Goal: Information Seeking & Learning: Check status

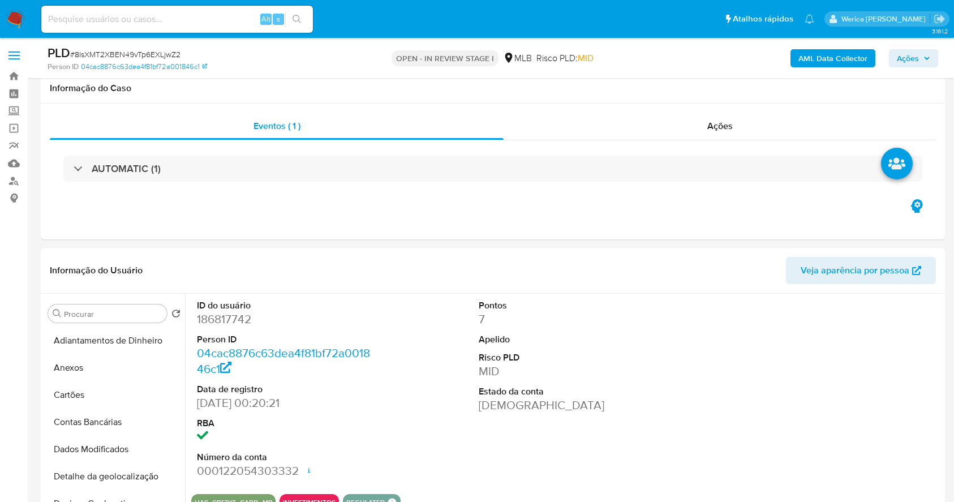
select select "10"
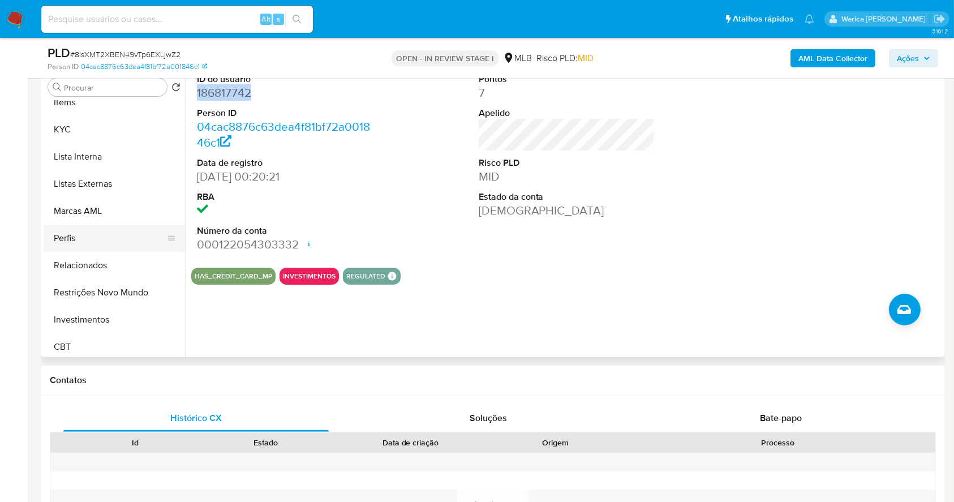
click at [115, 247] on button "Perfis" at bounding box center [110, 238] width 132 height 27
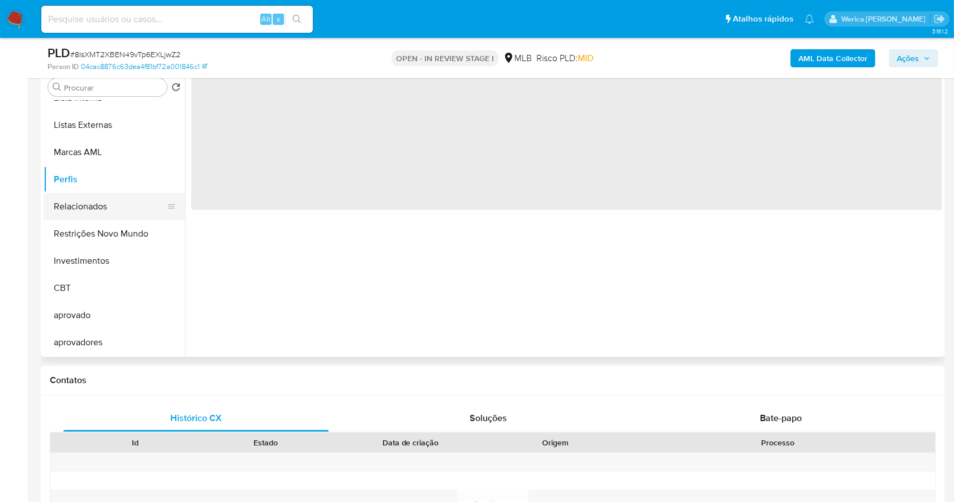
scroll to position [436, 0]
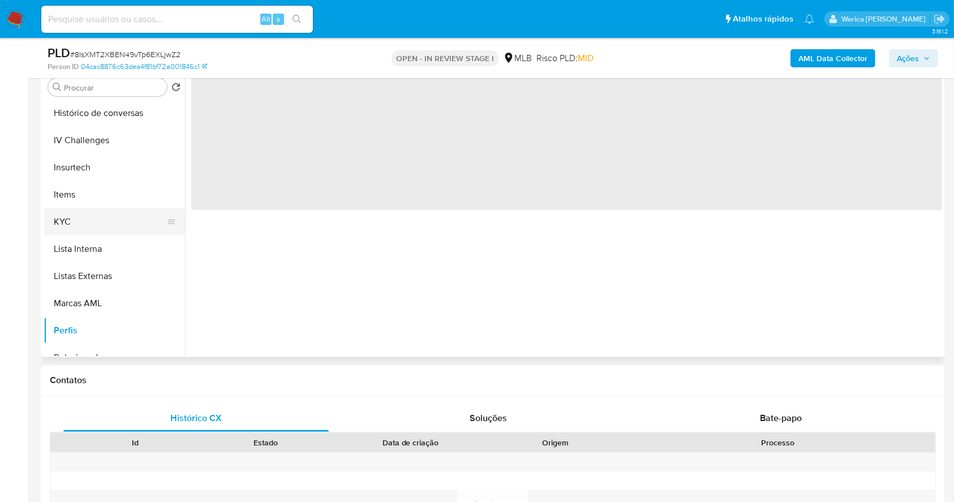
click at [114, 224] on button "KYC" at bounding box center [110, 221] width 132 height 27
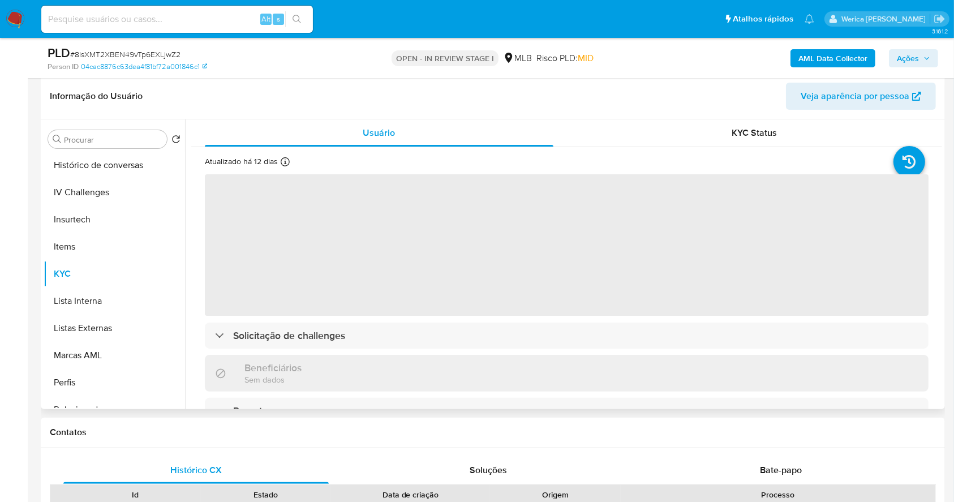
scroll to position [151, 0]
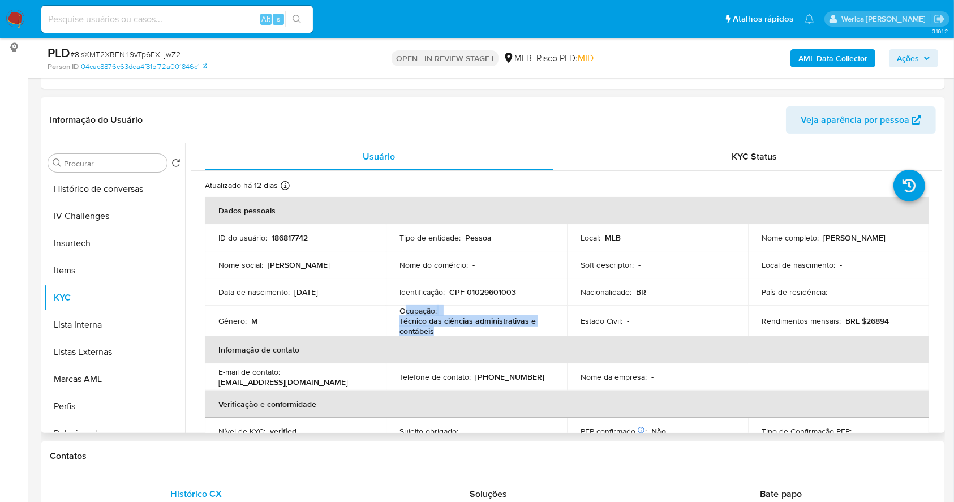
drag, startPoint x: 412, startPoint y: 310, endPoint x: 433, endPoint y: 335, distance: 32.1
click at [434, 335] on div "Ocupação : Técnico das ciências administrativas e contábeis" at bounding box center [477, 321] width 154 height 31
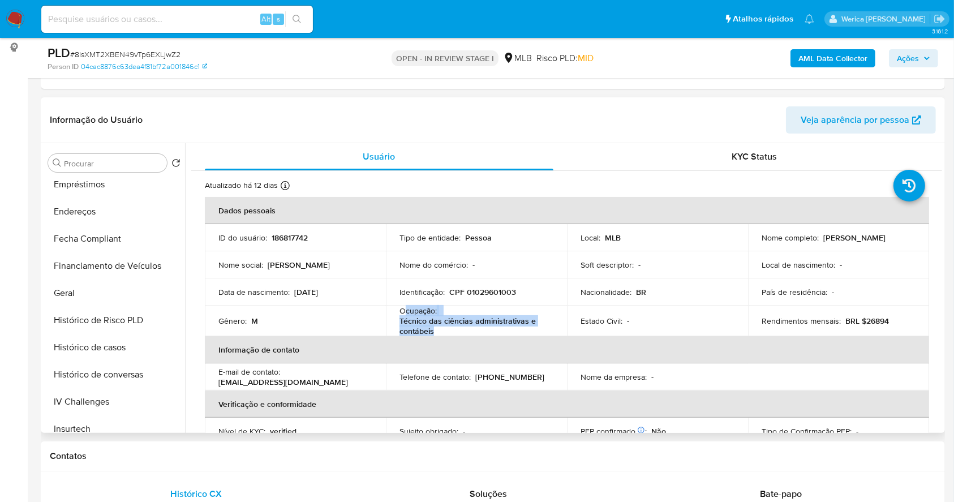
scroll to position [209, 0]
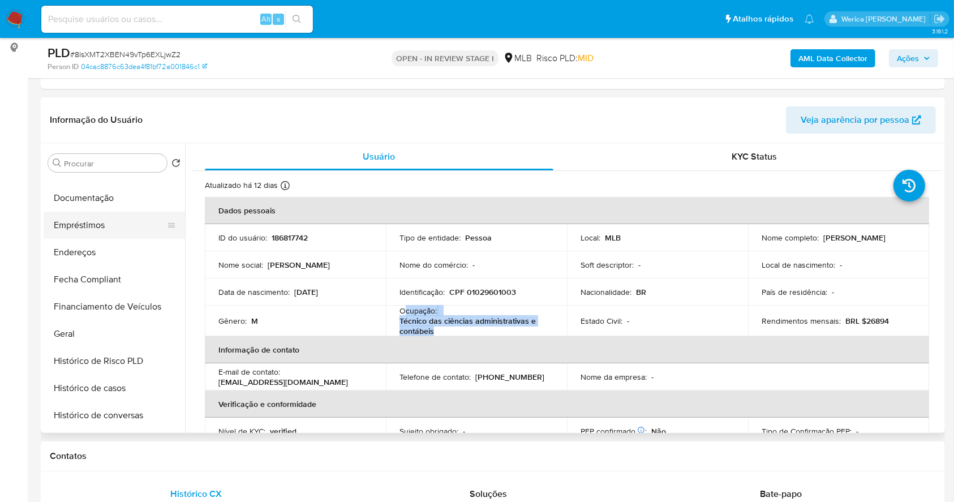
click at [101, 215] on button "Empréstimos" at bounding box center [110, 225] width 132 height 27
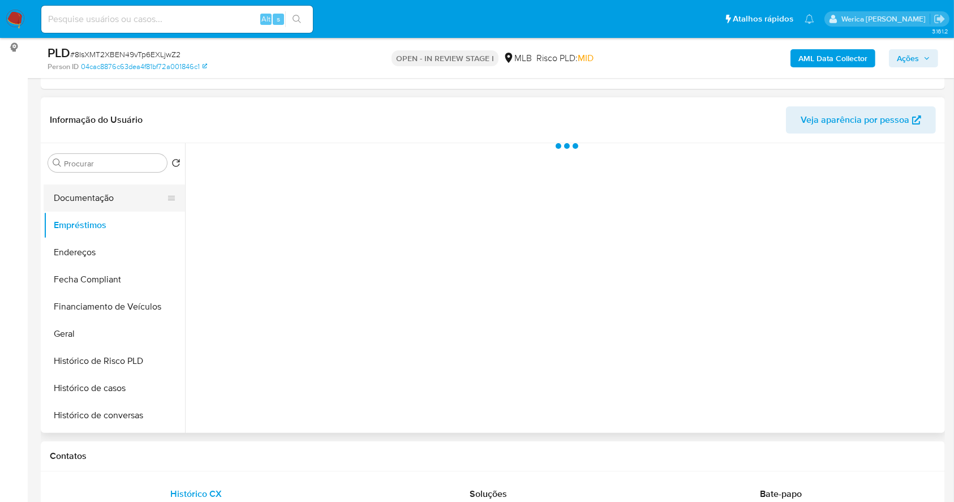
click at [103, 195] on button "Documentação" at bounding box center [110, 198] width 132 height 27
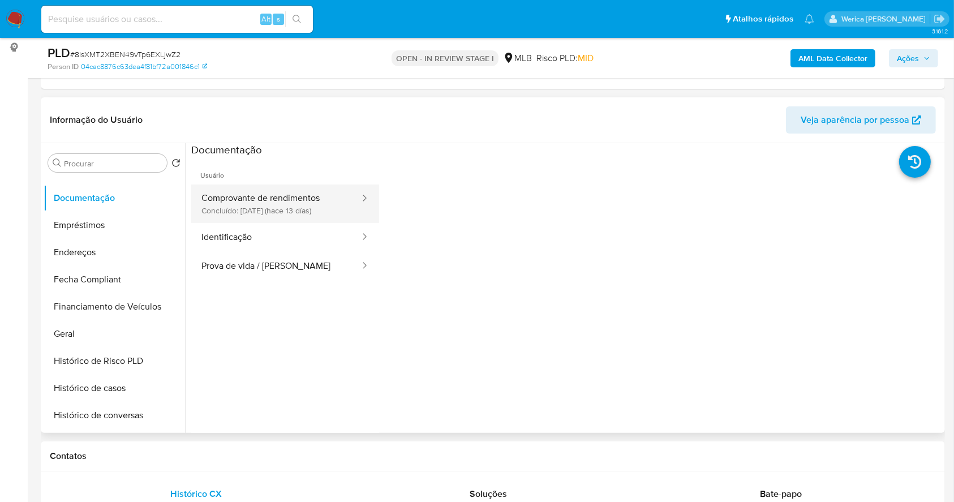
click at [235, 199] on button "Comprovante de rendimentos Concluído: 17/09/2025 (hace 13 días)" at bounding box center [276, 204] width 170 height 38
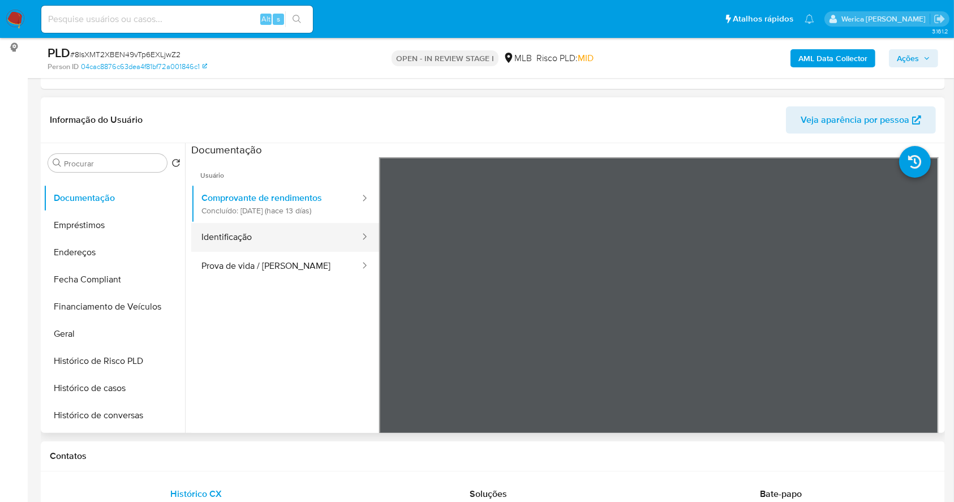
click at [262, 233] on button "Identificação" at bounding box center [276, 237] width 170 height 29
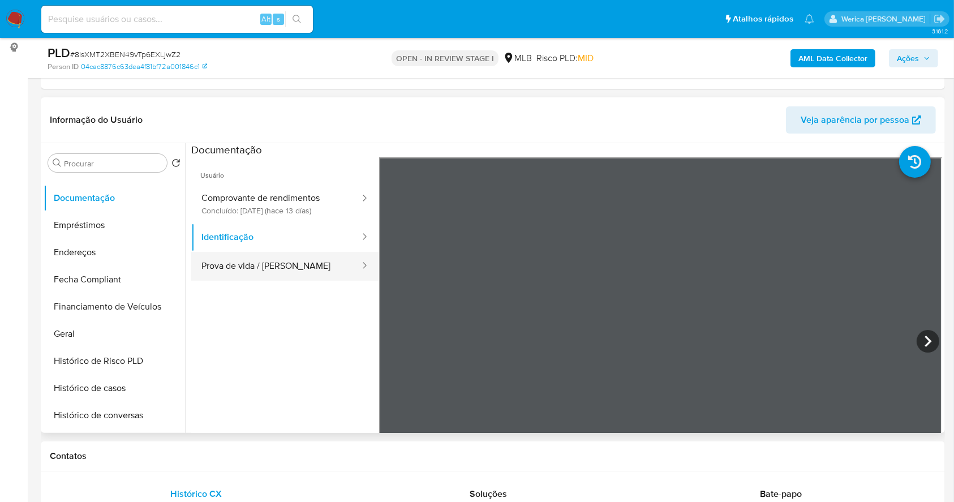
click at [297, 260] on button "Prova de vida / Selfie" at bounding box center [276, 266] width 170 height 29
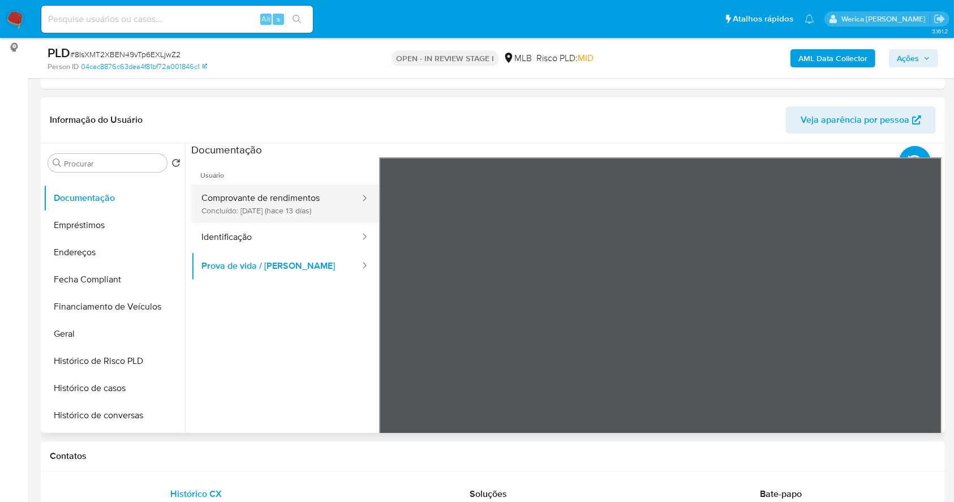
click at [290, 196] on button "Comprovante de rendimentos Concluído: 17/09/2025 (hace 13 días)" at bounding box center [276, 204] width 170 height 38
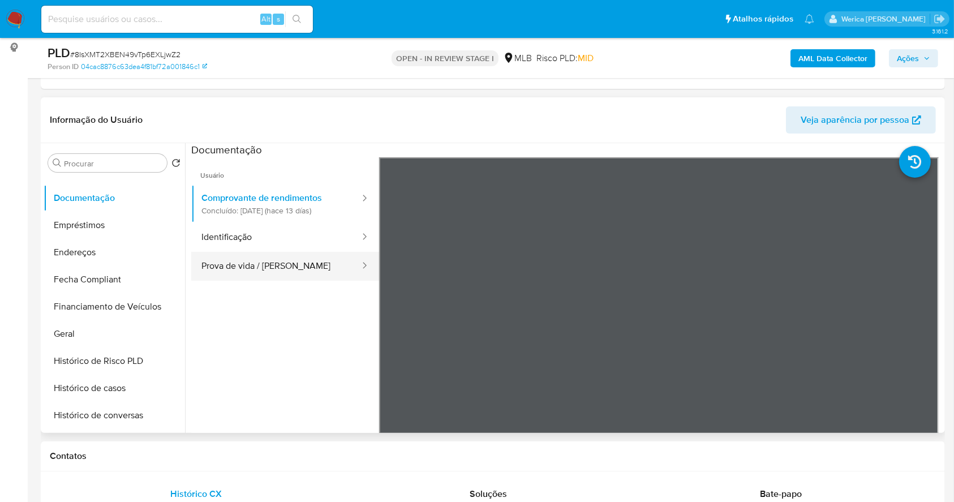
click at [281, 255] on button "Prova de vida / Selfie" at bounding box center [276, 266] width 170 height 29
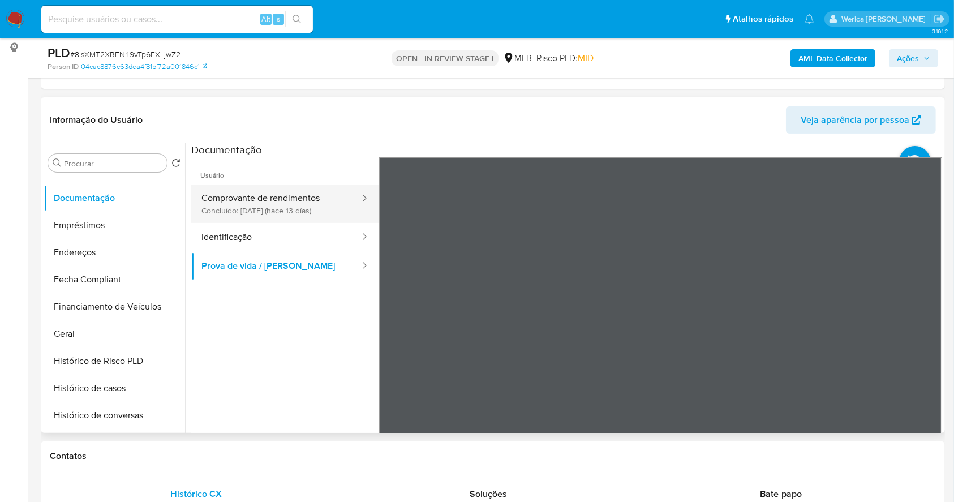
click at [322, 200] on button "Comprovante de rendimentos Concluído: 17/09/2025 (hace 13 días)" at bounding box center [276, 204] width 170 height 38
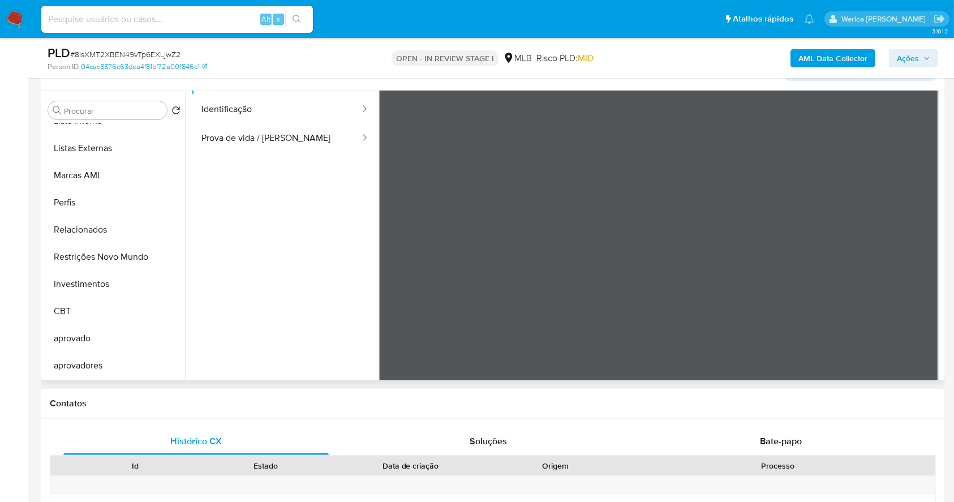
scroll to position [226, 0]
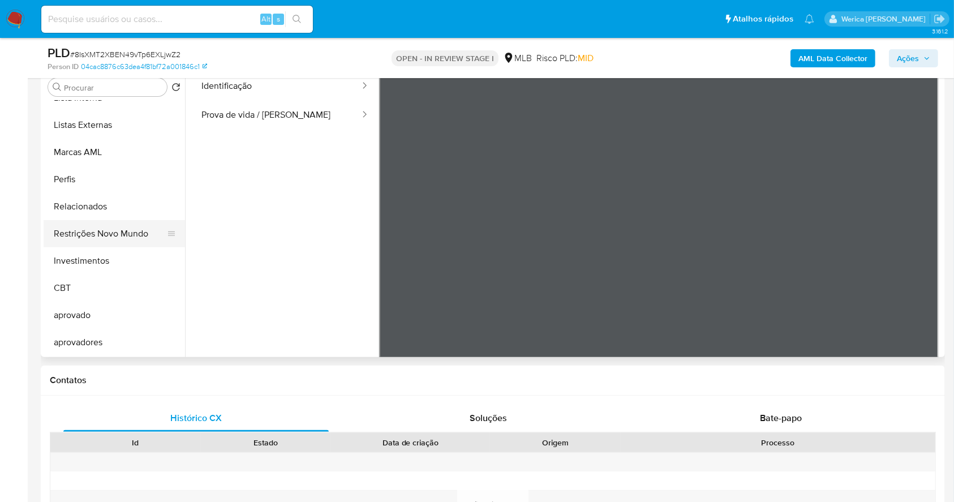
click at [127, 244] on button "Restrições Novo Mundo" at bounding box center [110, 233] width 132 height 27
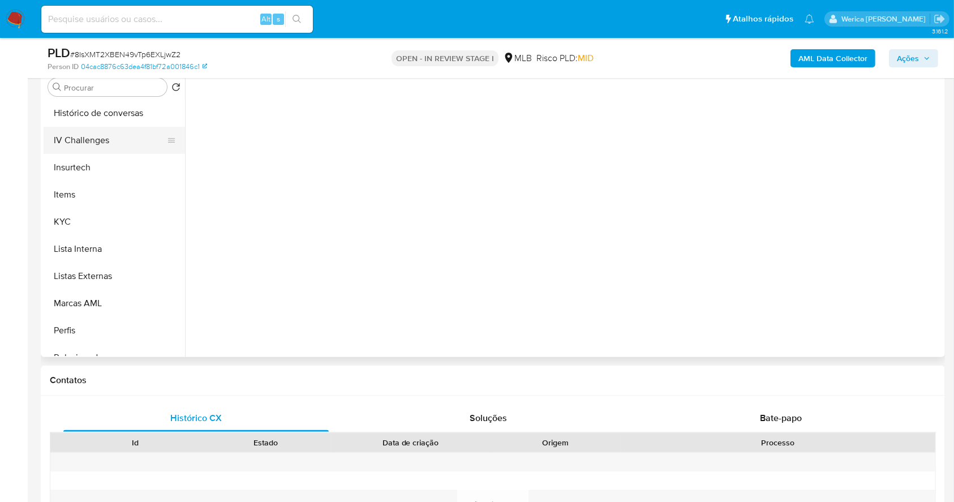
scroll to position [361, 0]
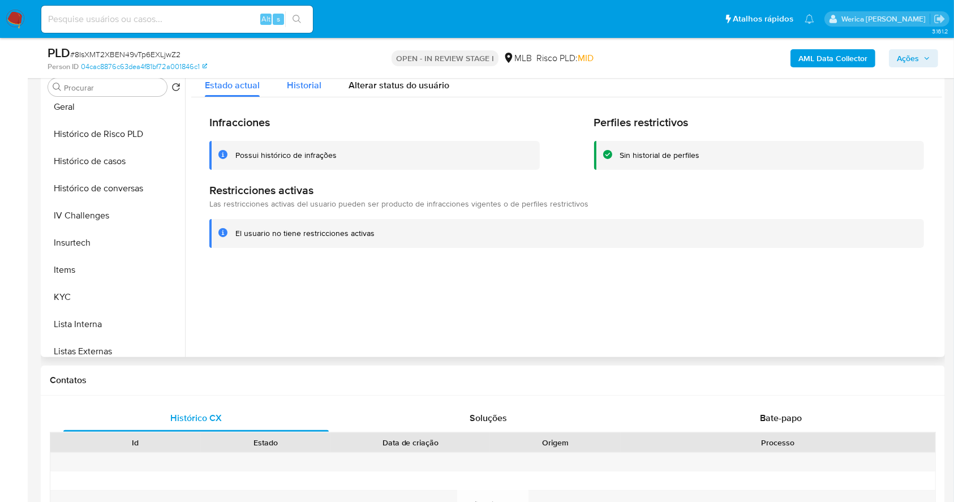
click at [295, 85] on span "Historial" at bounding box center [304, 85] width 35 height 13
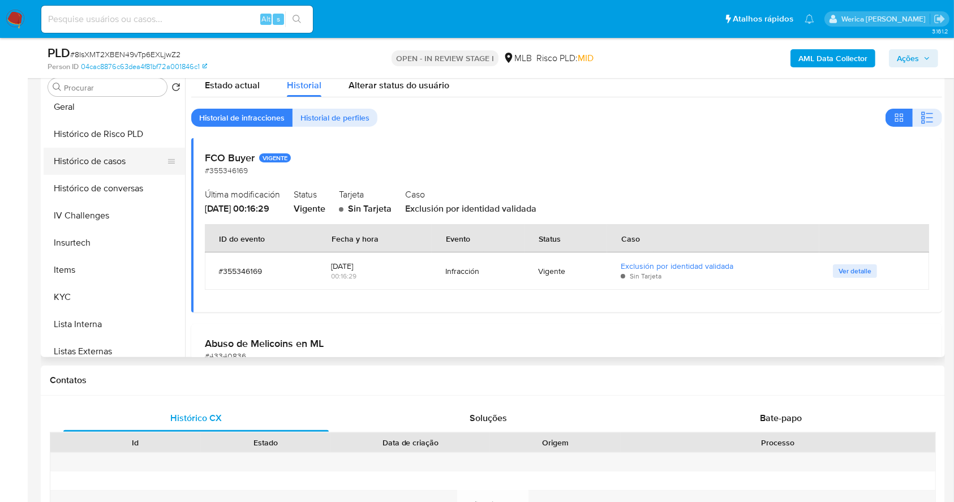
click at [140, 169] on button "Histórico de casos" at bounding box center [110, 161] width 132 height 27
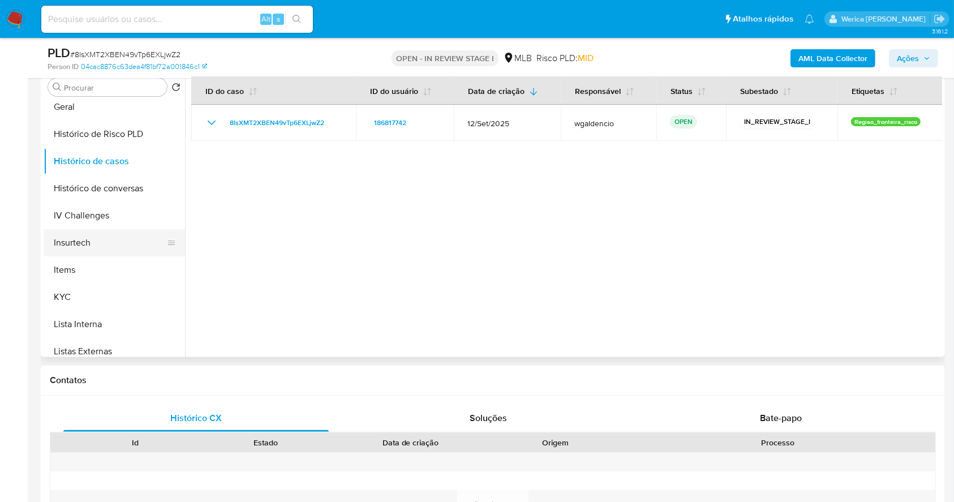
scroll to position [209, 0]
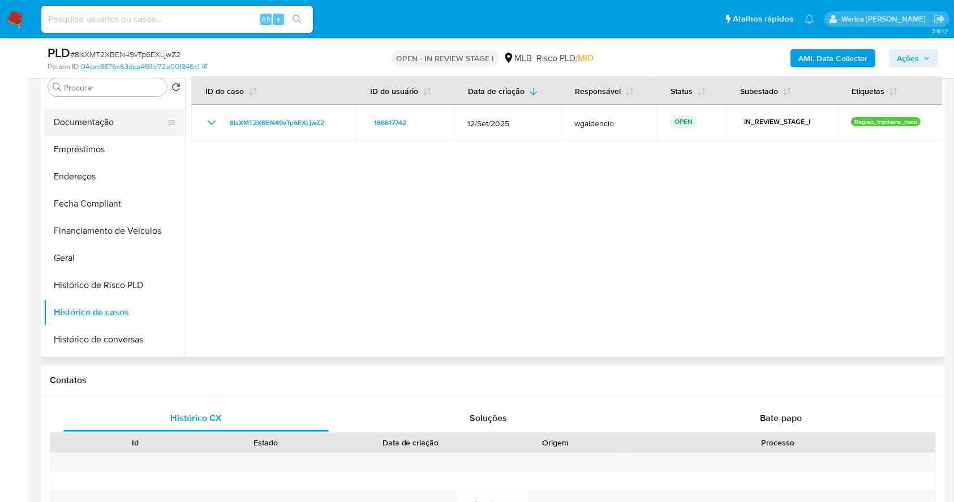
drag, startPoint x: 96, startPoint y: 120, endPoint x: 127, endPoint y: 121, distance: 31.2
click at [95, 120] on button "Documentação" at bounding box center [110, 122] width 132 height 27
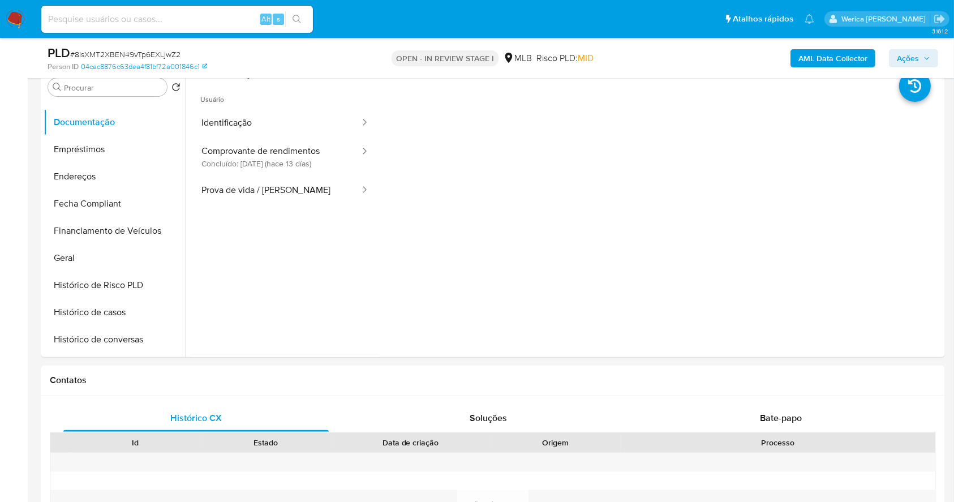
click at [239, 144] on button "Comprovante de rendimentos Concluído: 17/09/2025 (hace 13 días)" at bounding box center [276, 157] width 170 height 38
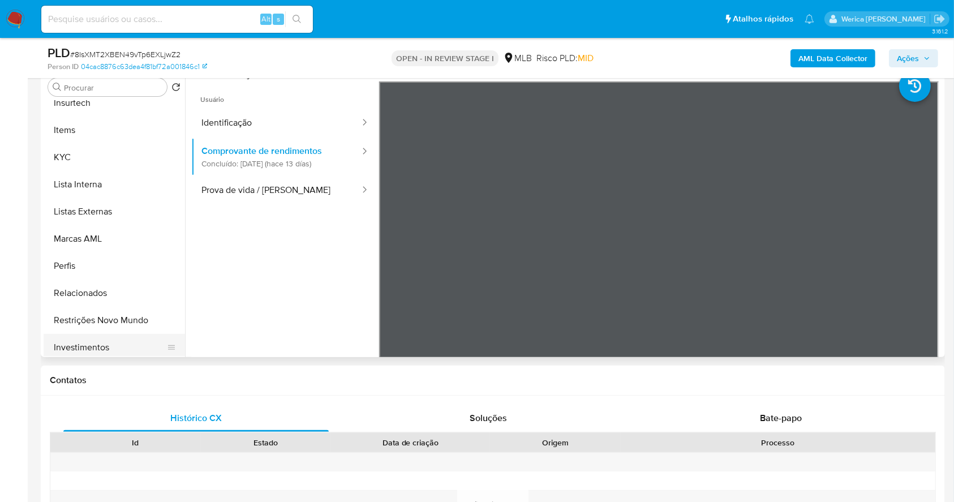
scroll to position [361, 0]
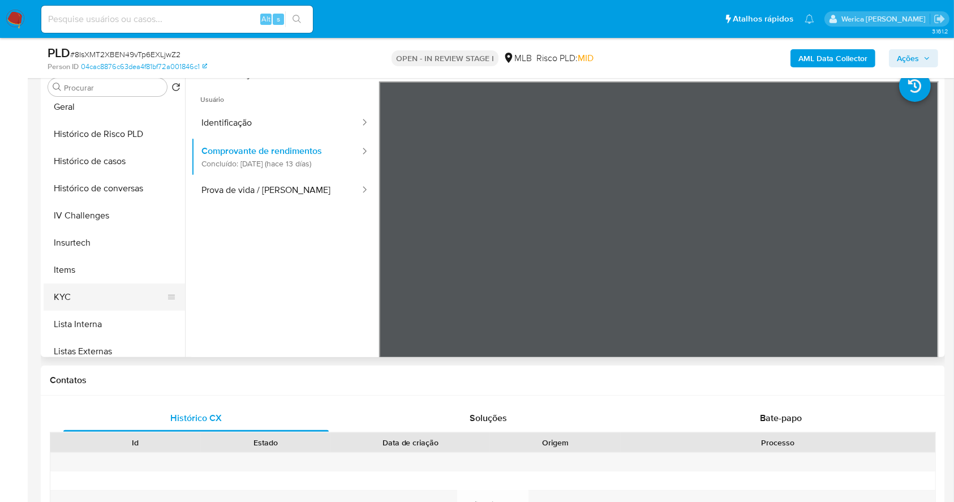
click at [96, 309] on button "KYC" at bounding box center [110, 297] width 132 height 27
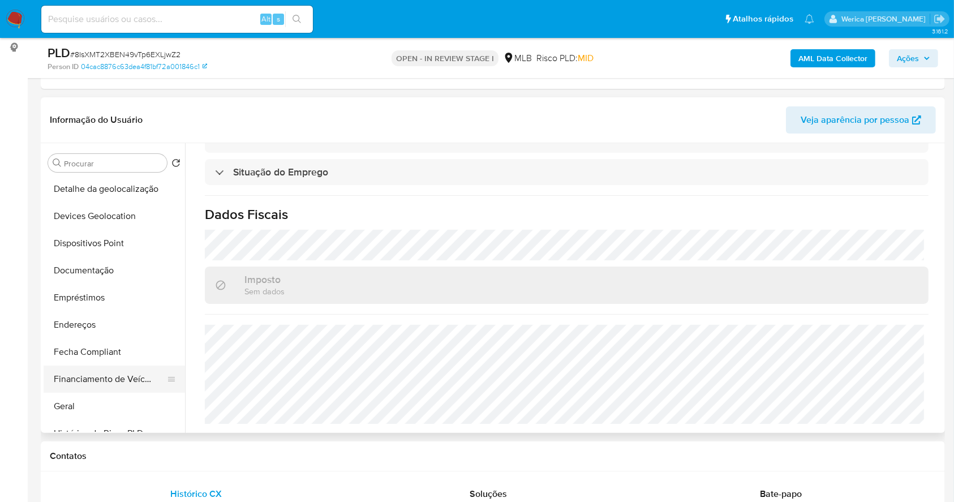
scroll to position [134, 0]
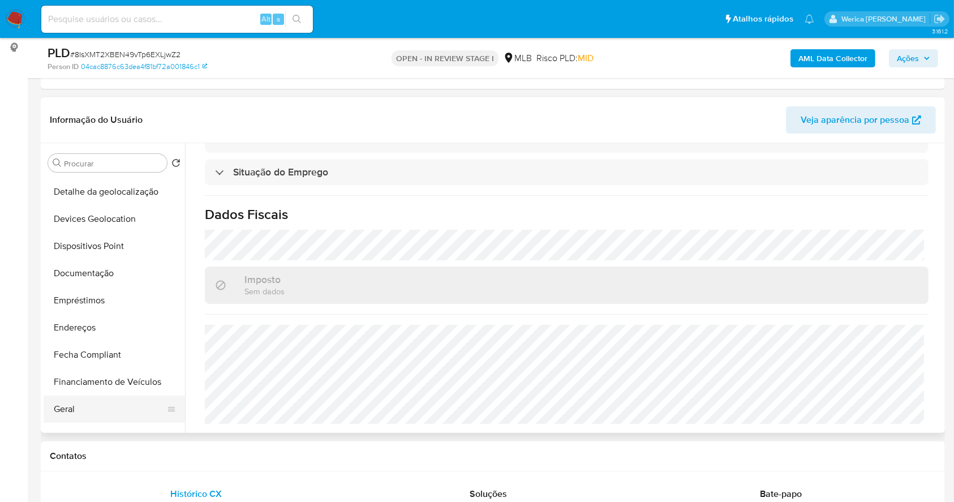
click at [95, 414] on button "Geral" at bounding box center [110, 409] width 132 height 27
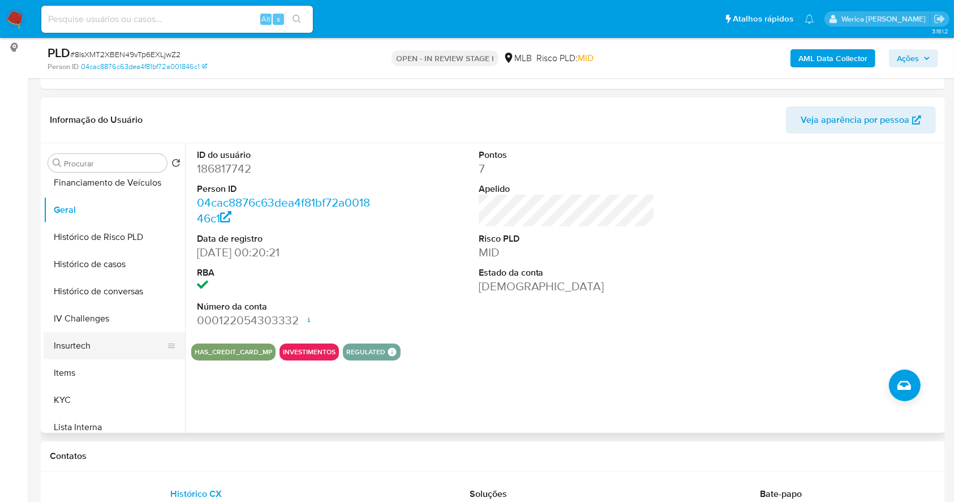
scroll to position [361, 0]
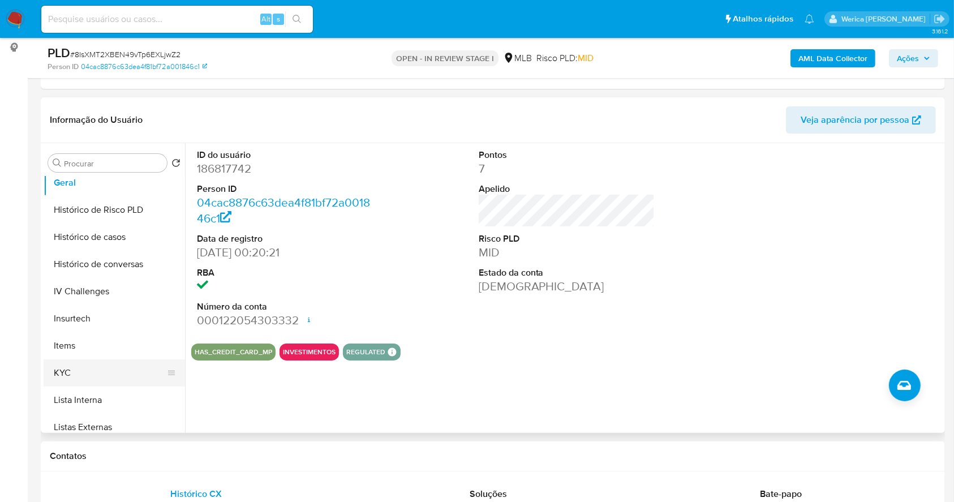
click at [82, 379] on button "KYC" at bounding box center [110, 372] width 132 height 27
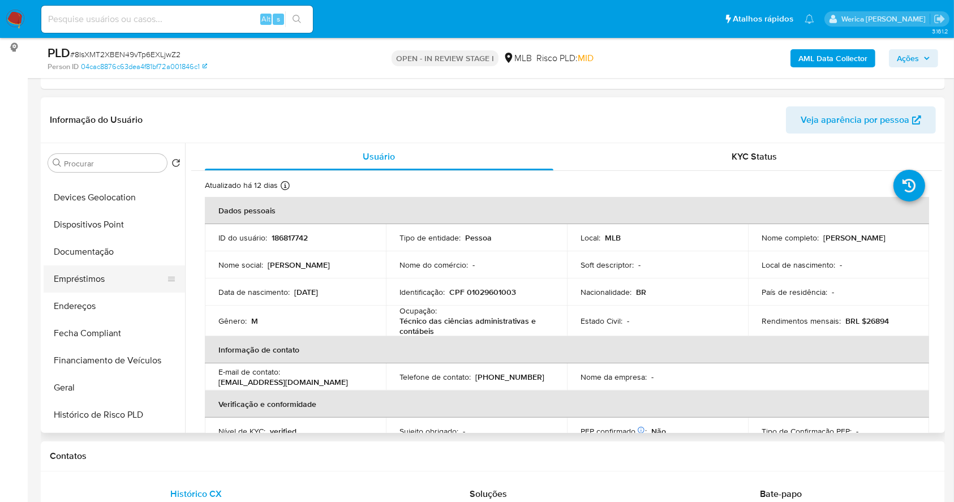
scroll to position [134, 0]
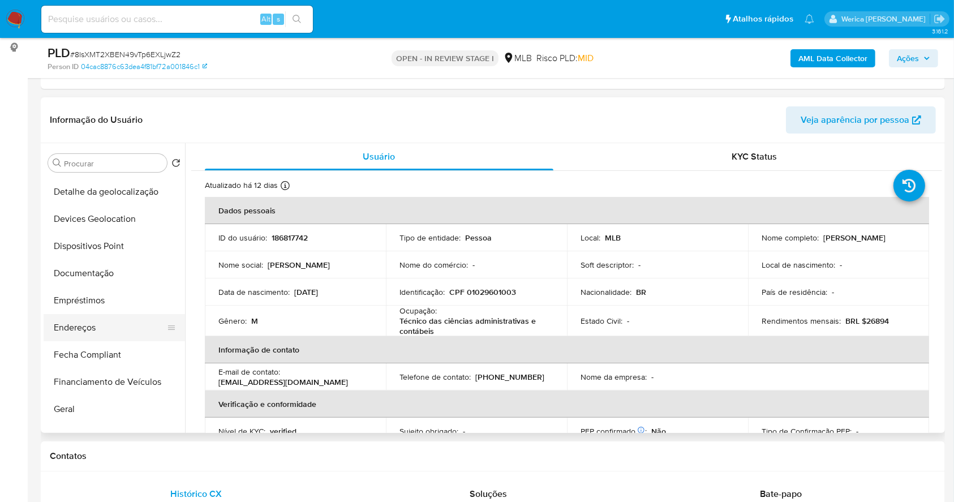
click at [98, 328] on button "Endereços" at bounding box center [110, 327] width 132 height 27
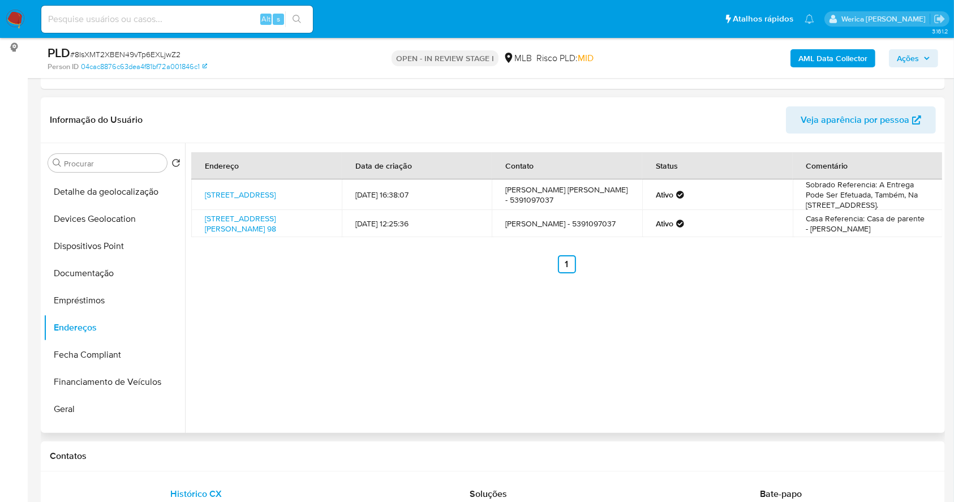
click at [819, 357] on div "Endereço Data de criação Contato Status Comentário Rua Campos Salles 105, Pelot…" at bounding box center [563, 288] width 757 height 290
click at [140, 197] on button "Detalhe da geolocalização" at bounding box center [110, 191] width 132 height 27
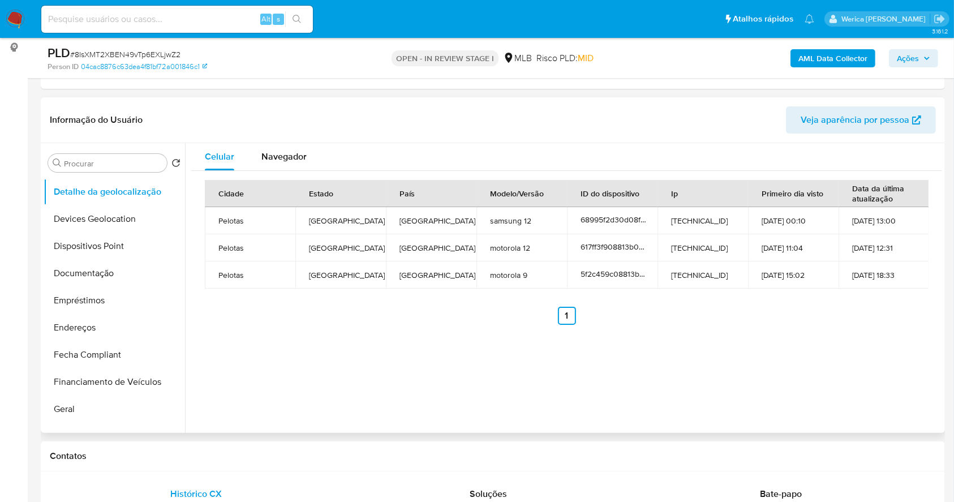
click at [844, 336] on div "Celular Navegador Cidade Estado País Modelo/Versão ID do dispositivo Ip Primeir…" at bounding box center [563, 288] width 757 height 290
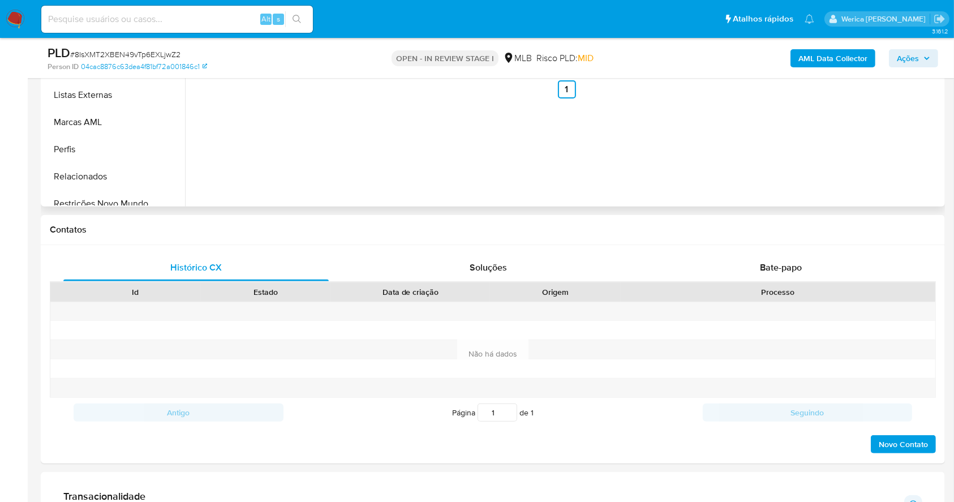
scroll to position [512, 0]
click at [109, 162] on button "Restrições Novo Mundo" at bounding box center [110, 158] width 132 height 27
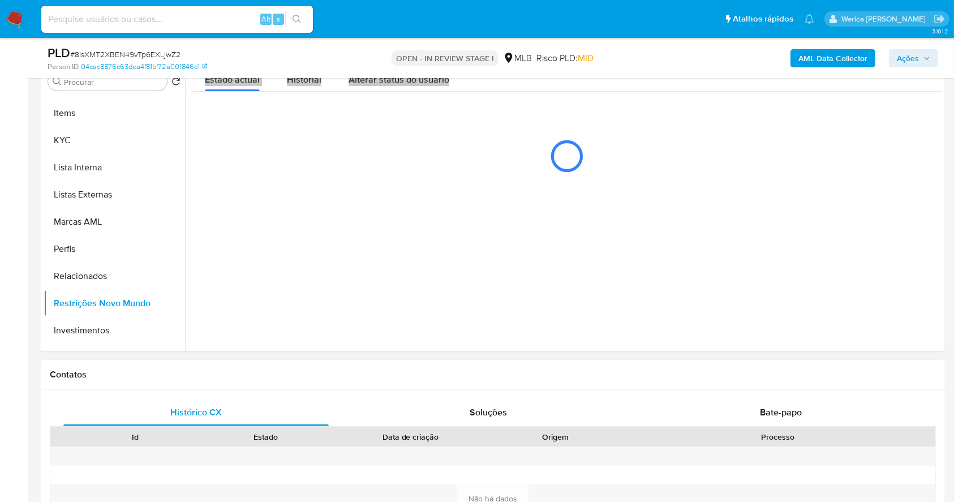
scroll to position [226, 0]
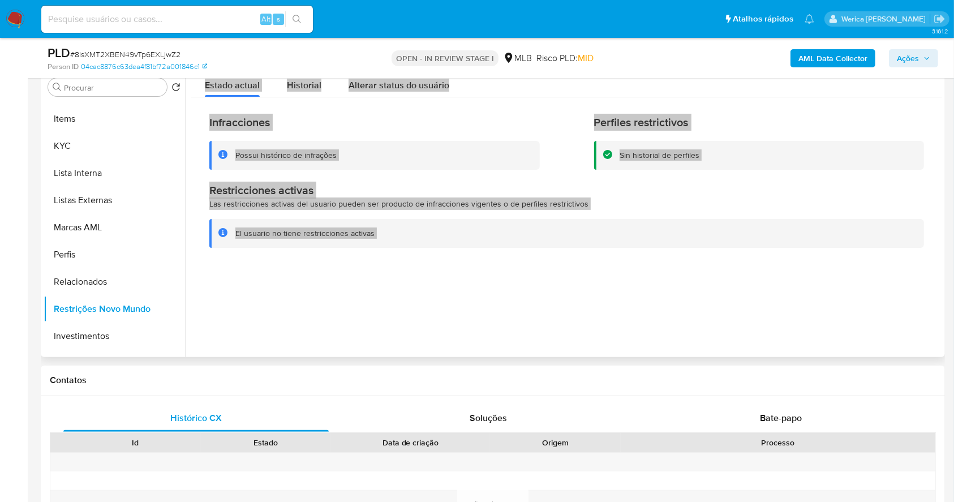
click at [290, 106] on div "Infracciones Possui histórico de infrações Perfiles restrictivos Sin historial …" at bounding box center [566, 181] width 751 height 168
click at [298, 87] on span "Historial" at bounding box center [304, 85] width 35 height 13
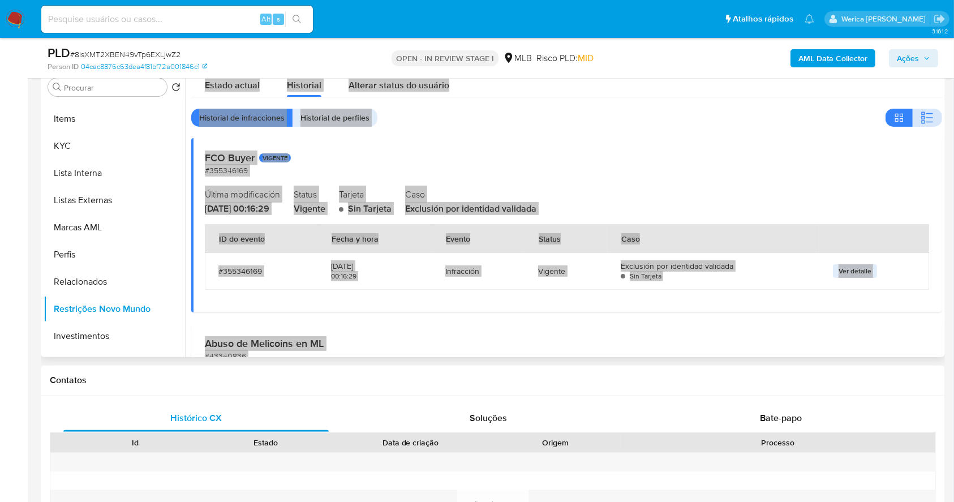
click at [913, 121] on button "button" at bounding box center [927, 118] width 29 height 18
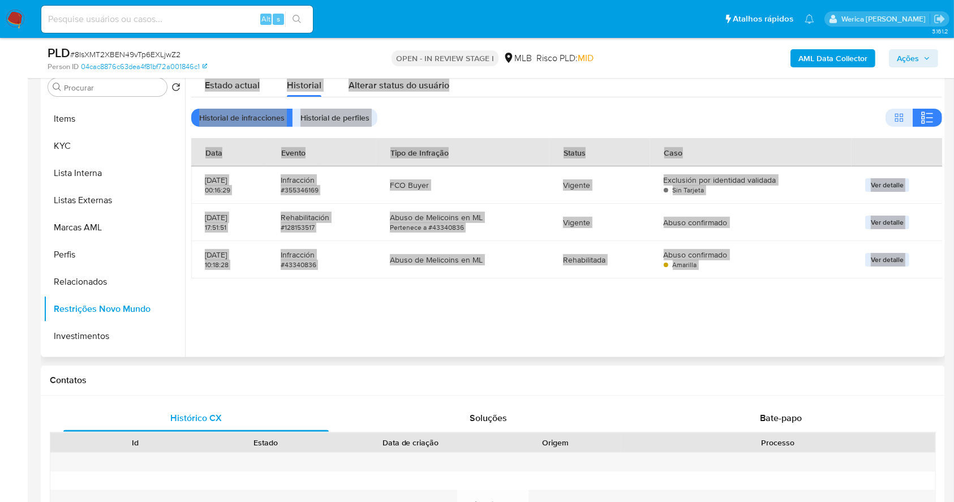
click at [765, 301] on div at bounding box center [563, 212] width 757 height 290
click at [764, 308] on div at bounding box center [563, 212] width 757 height 290
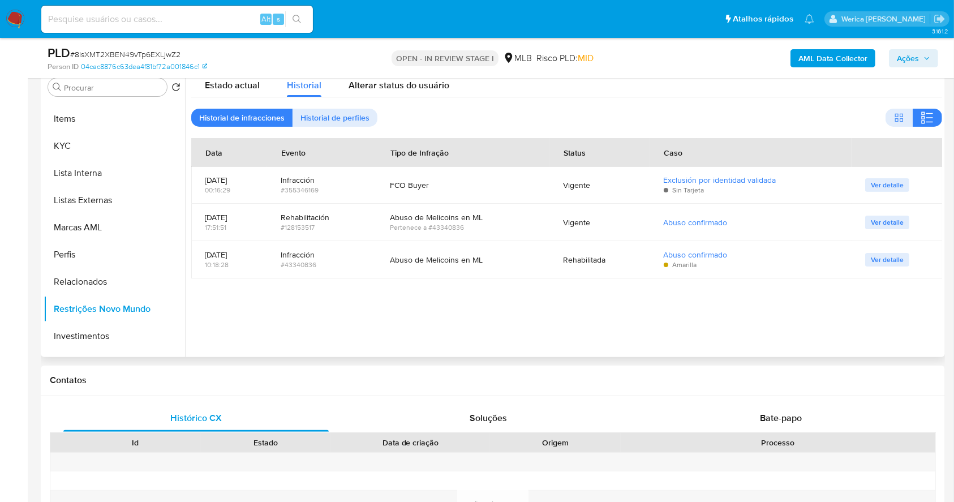
click at [764, 308] on div at bounding box center [563, 212] width 757 height 290
click at [774, 404] on div "Histórico CX Soluções Bate-papo Id Estado Data de criação Origem Processo Antig…" at bounding box center [493, 505] width 905 height 218
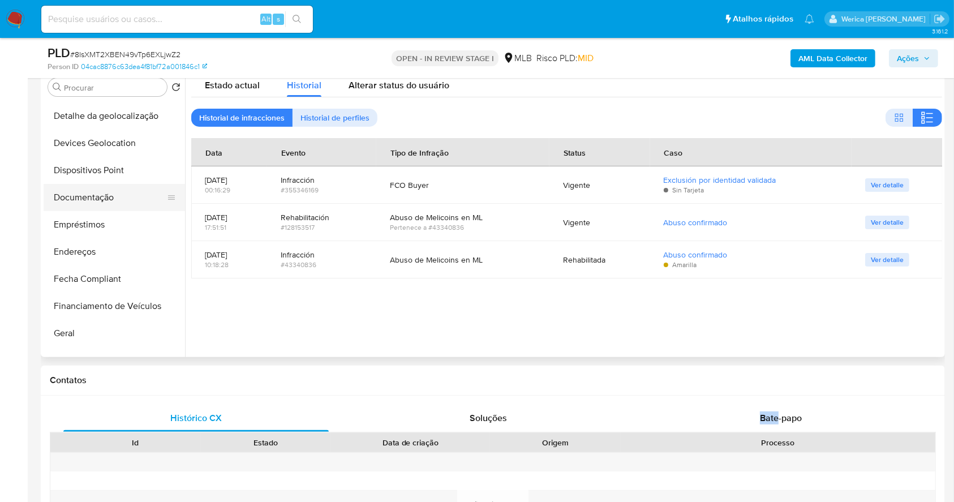
click at [100, 204] on button "Documentação" at bounding box center [110, 197] width 132 height 27
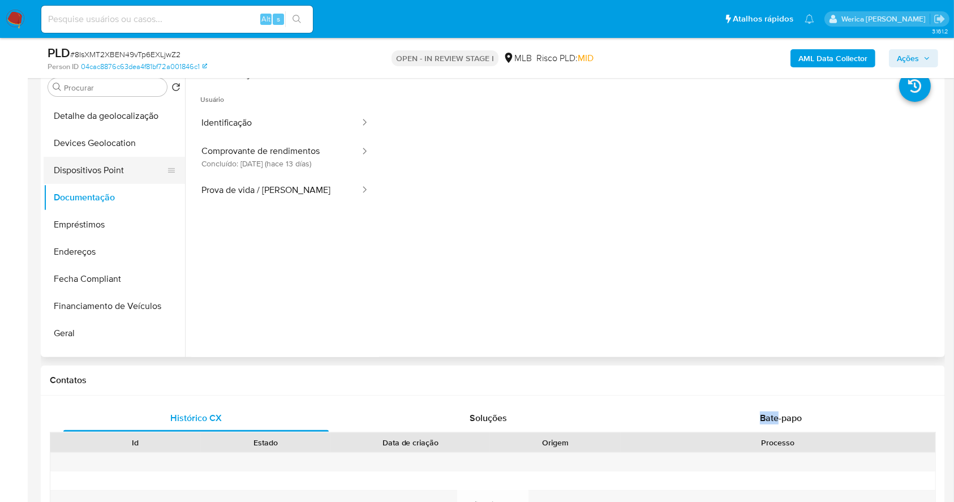
click at [100, 174] on button "Dispositivos Point" at bounding box center [110, 170] width 132 height 27
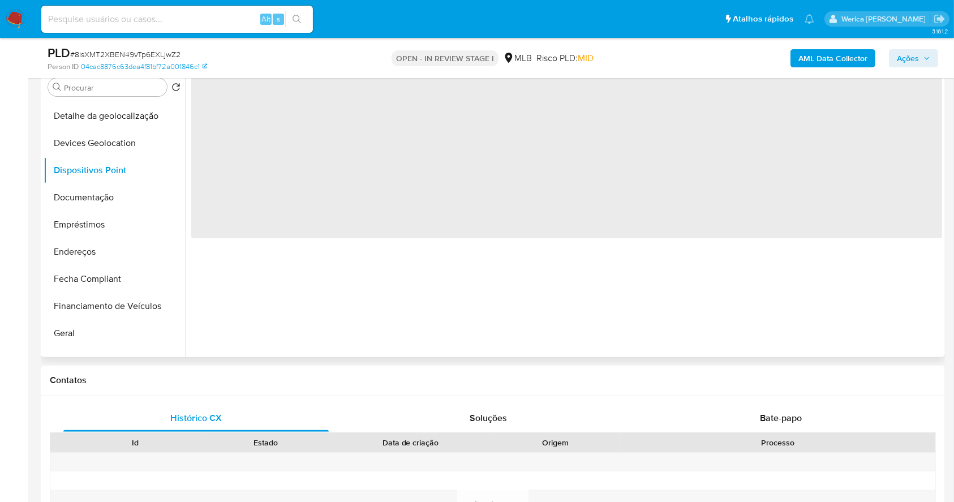
click at [512, 306] on div "‌" at bounding box center [563, 212] width 757 height 290
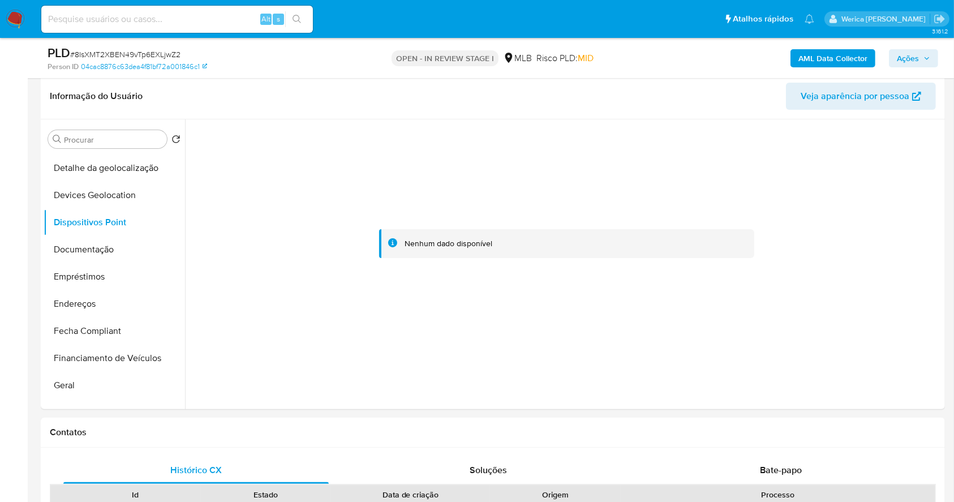
scroll to position [151, 0]
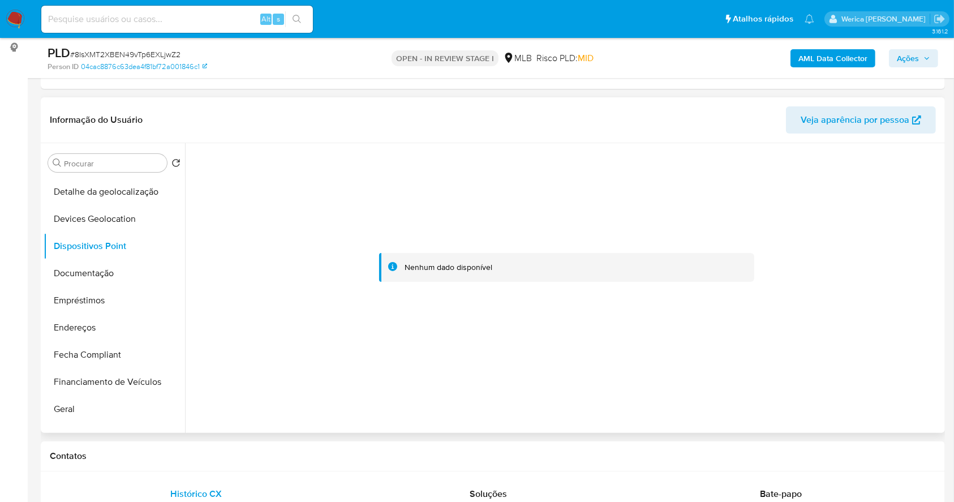
click at [871, 373] on div at bounding box center [566, 267] width 751 height 249
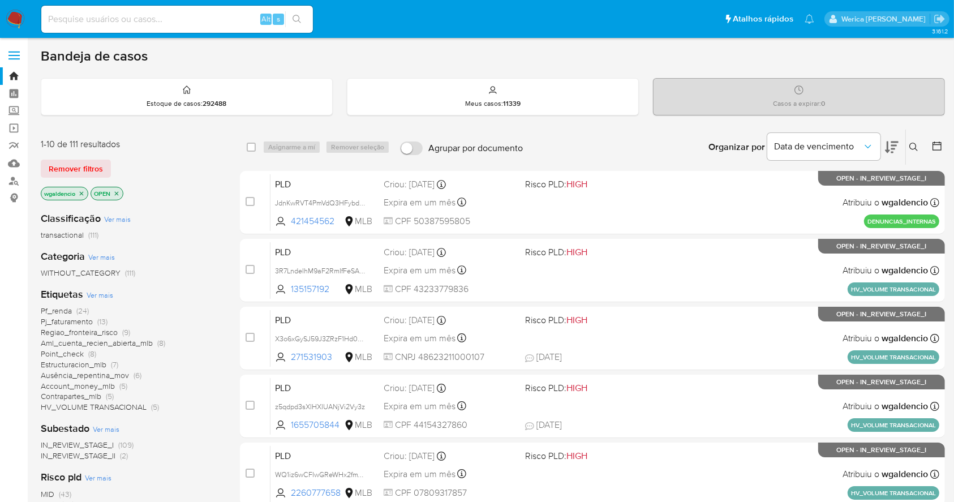
click at [87, 330] on span "Regiao_fronteira_risco" at bounding box center [79, 332] width 77 height 11
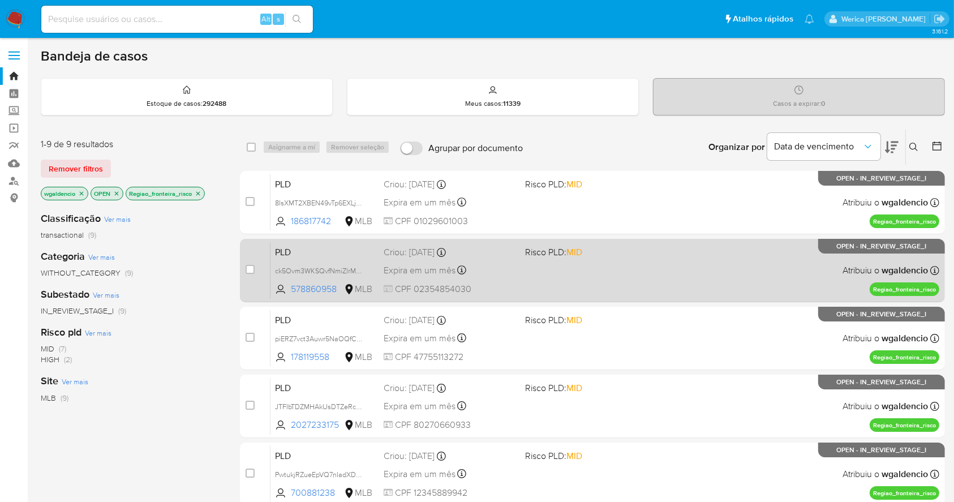
click at [713, 258] on div "PLD ck5Ovm3WKSQvfNmiZlrMaSfP 578860958 MLB Risco PLD: MID Criou: [DATE] Criou: …" at bounding box center [605, 270] width 669 height 57
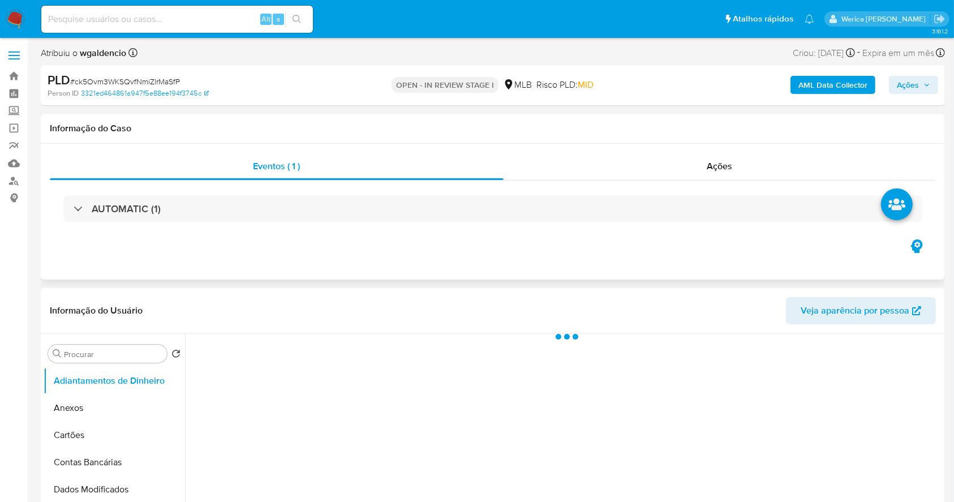
select select "10"
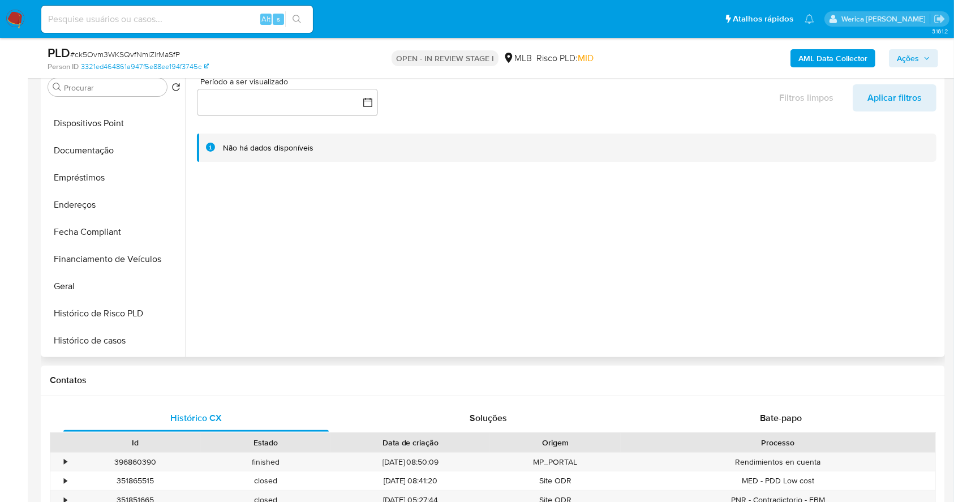
scroll to position [302, 0]
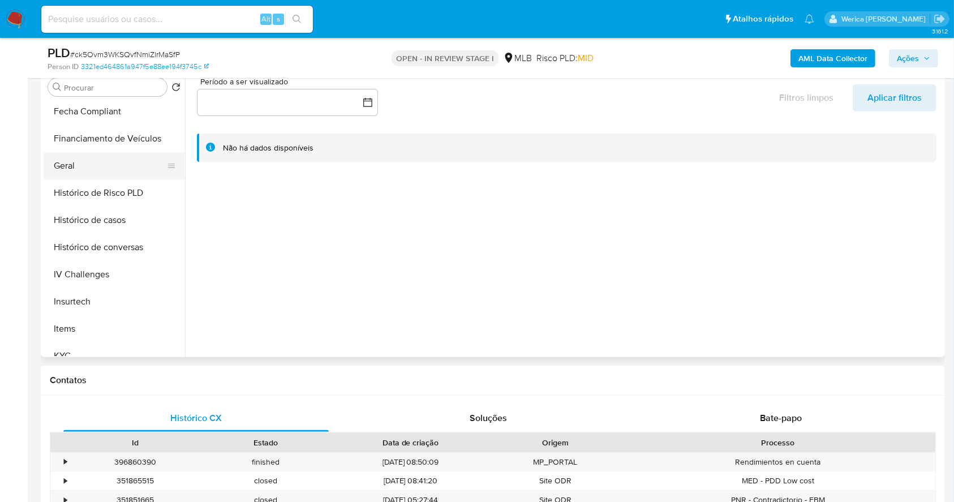
click at [94, 173] on button "Geral" at bounding box center [110, 165] width 132 height 27
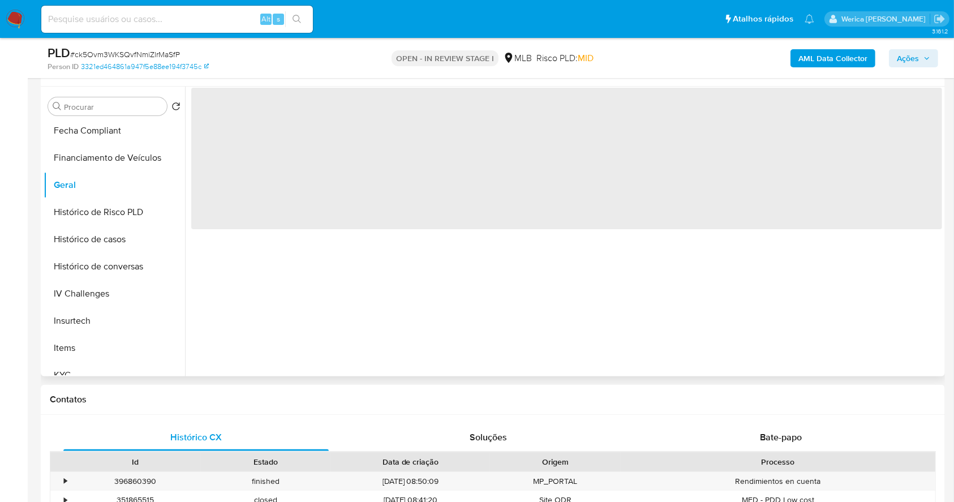
scroll to position [151, 0]
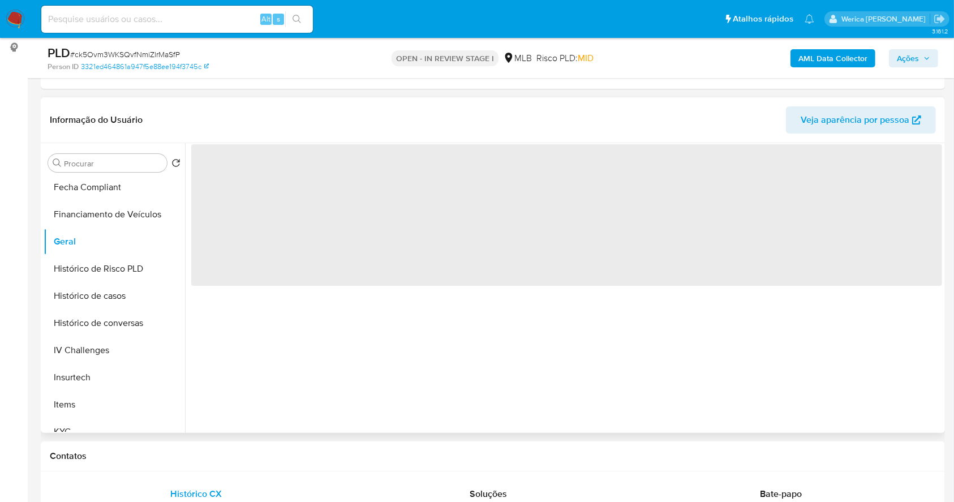
click at [243, 179] on span "‌" at bounding box center [566, 215] width 751 height 142
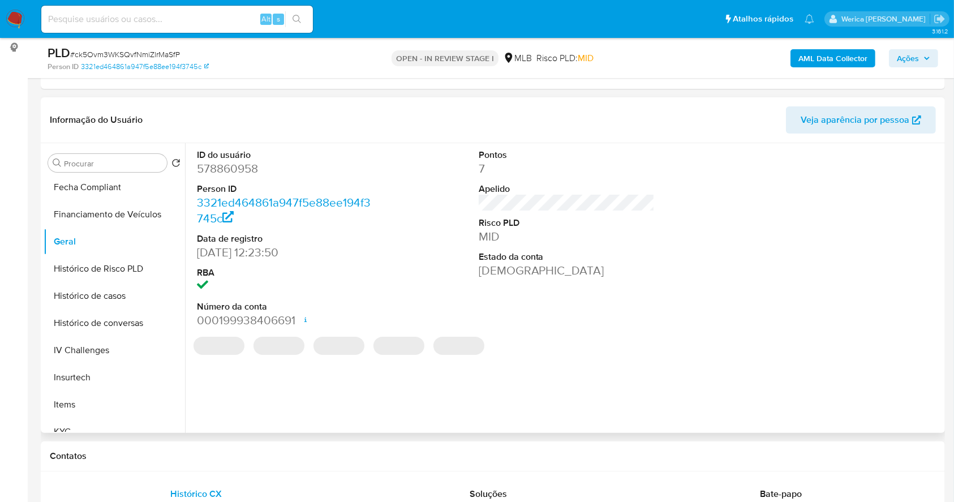
click at [243, 176] on dd "578860958" at bounding box center [285, 169] width 177 height 16
click at [239, 164] on dd "578860958" at bounding box center [285, 169] width 177 height 16
copy dd "578860958"
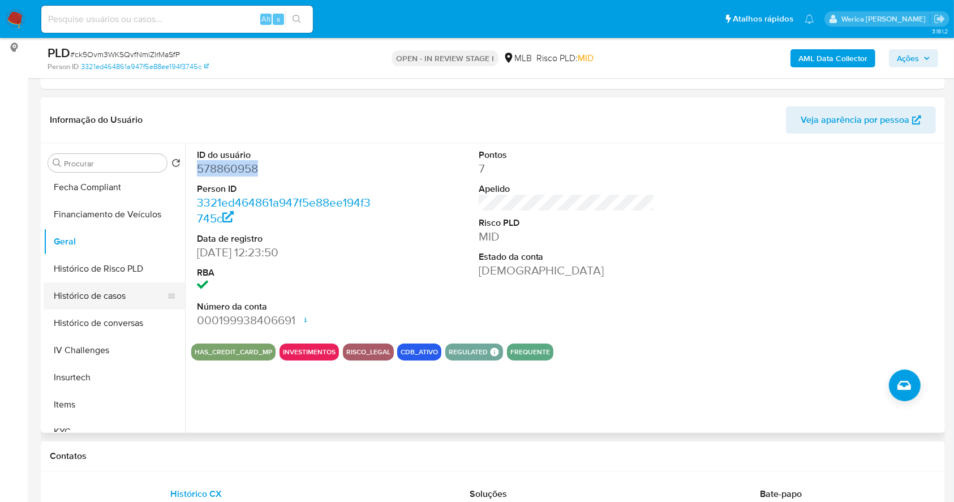
click at [127, 303] on button "Histórico de casos" at bounding box center [110, 295] width 132 height 27
